Goal: Task Accomplishment & Management: Manage account settings

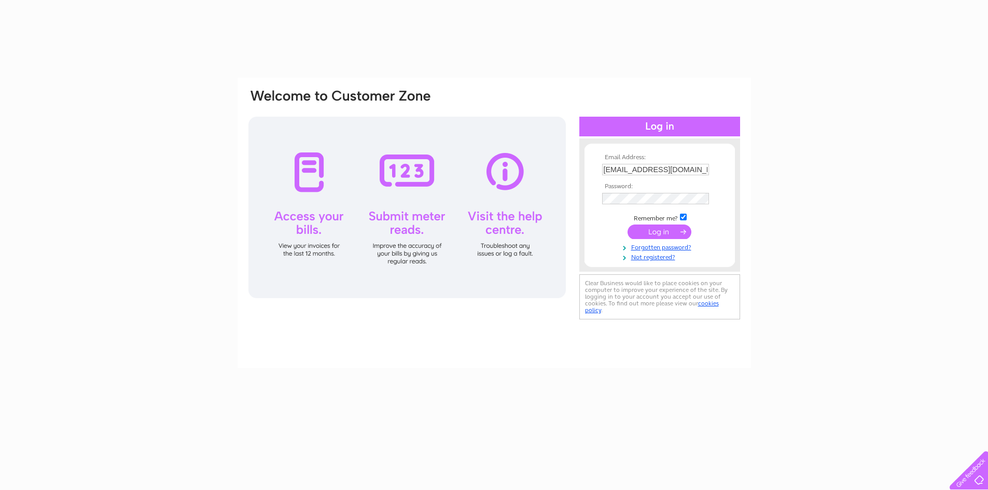
click at [653, 230] on input "submit" at bounding box center [659, 232] width 64 height 15
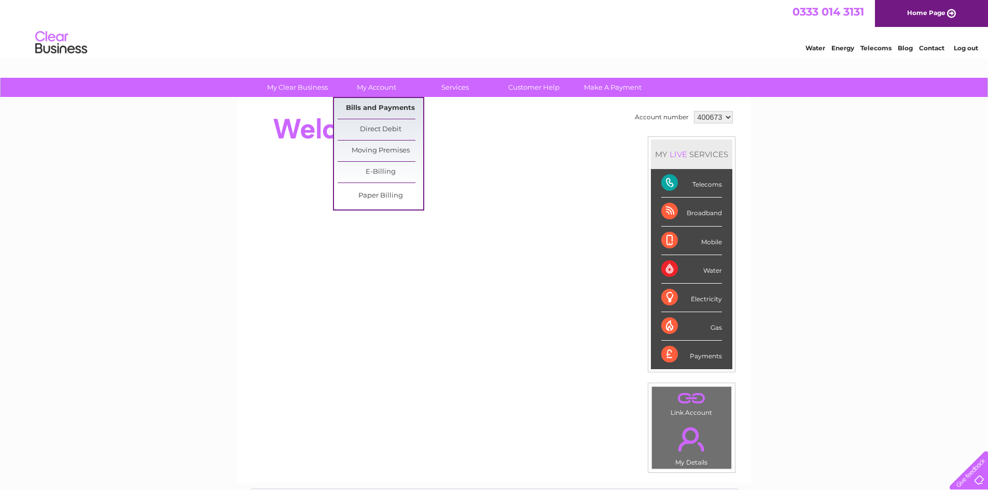
click at [368, 107] on link "Bills and Payments" at bounding box center [381, 108] width 86 height 21
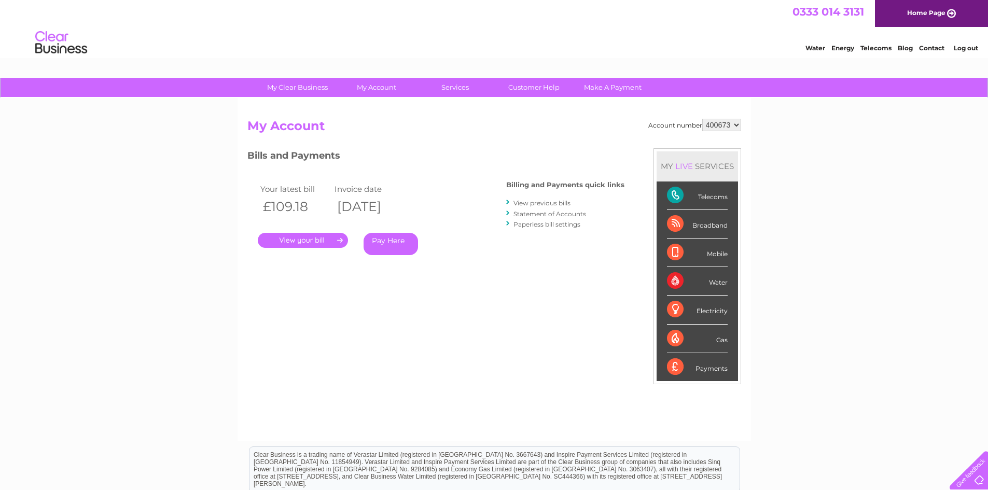
click at [330, 240] on link "." at bounding box center [303, 240] width 90 height 15
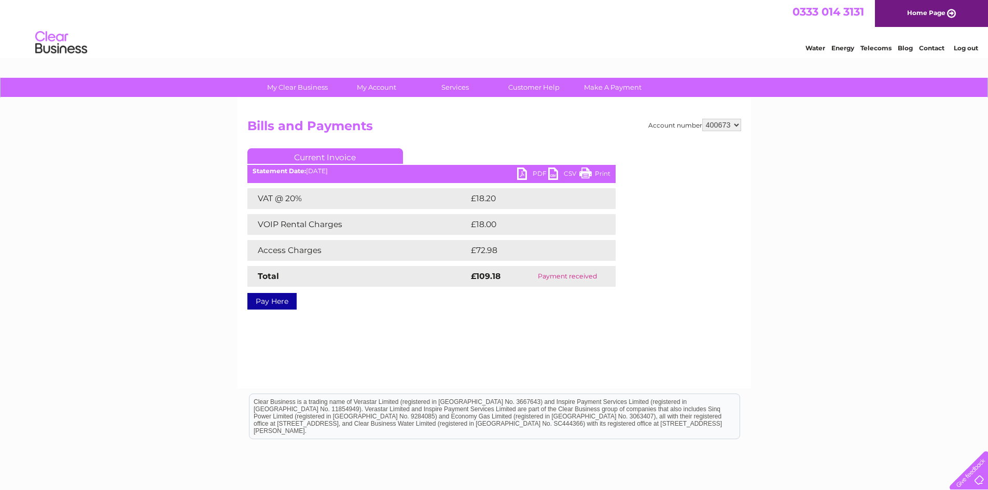
click at [524, 175] on link "PDF" at bounding box center [532, 174] width 31 height 15
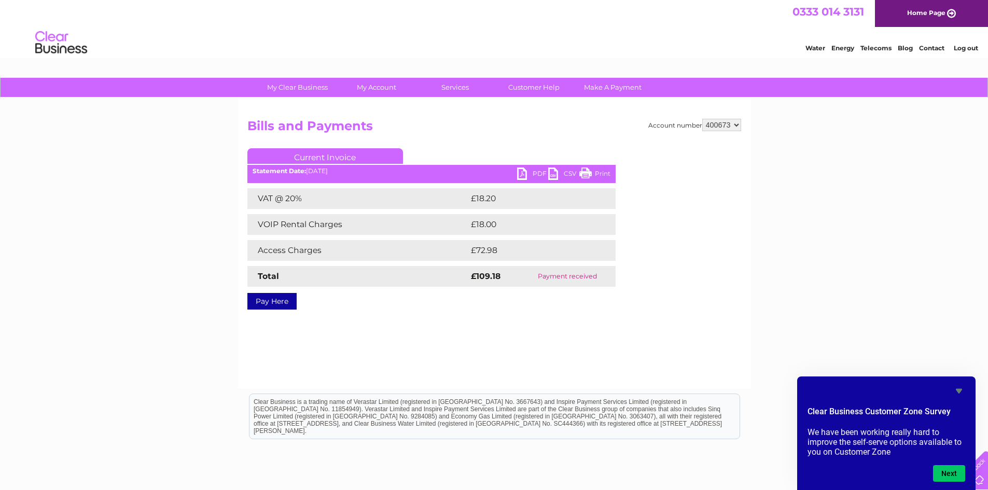
click at [962, 47] on link "Log out" at bounding box center [966, 48] width 24 height 8
